Goal: Navigation & Orientation: Go to known website

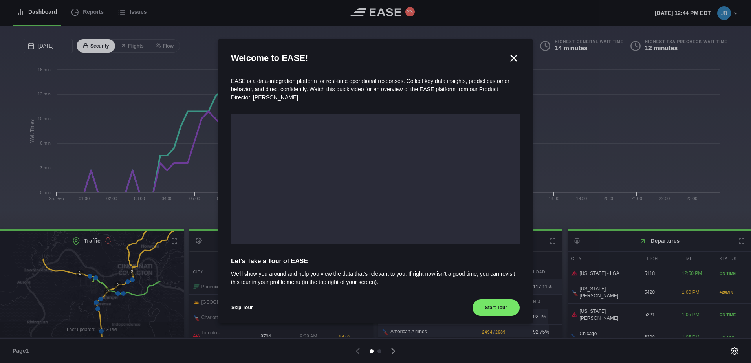
click at [511, 58] on icon at bounding box center [514, 58] width 6 height 6
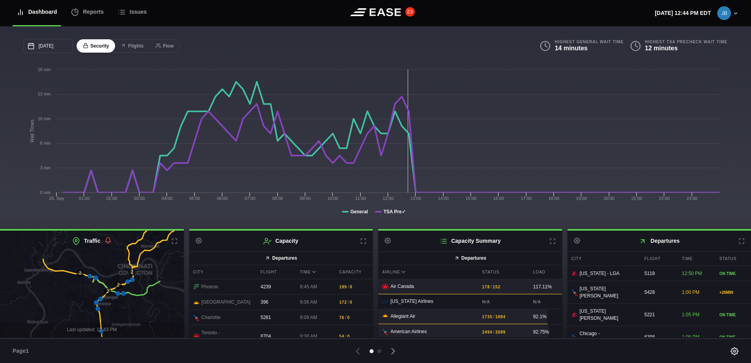
click at [409, 13] on button "23" at bounding box center [409, 11] width 9 height 9
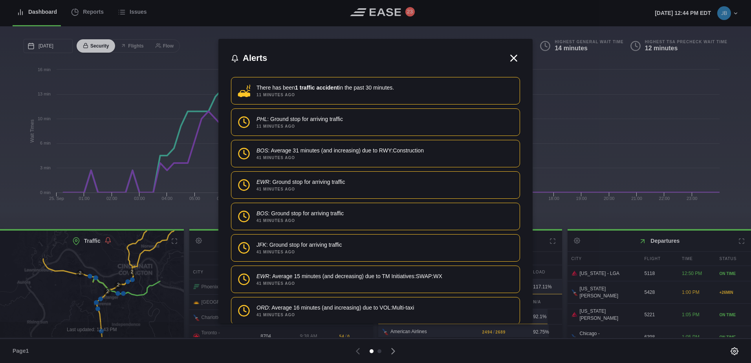
click at [510, 60] on icon at bounding box center [514, 58] width 12 height 12
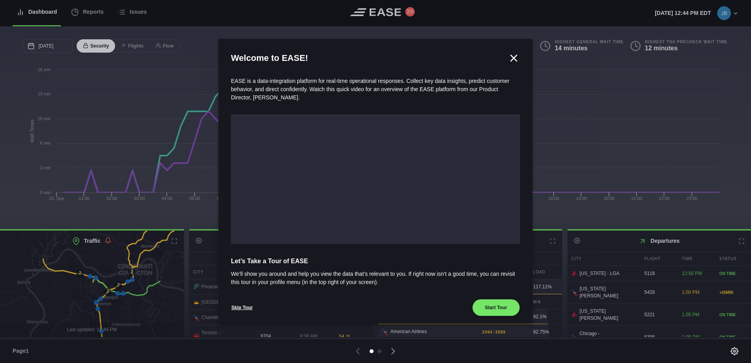
click at [511, 57] on icon at bounding box center [514, 58] width 6 height 6
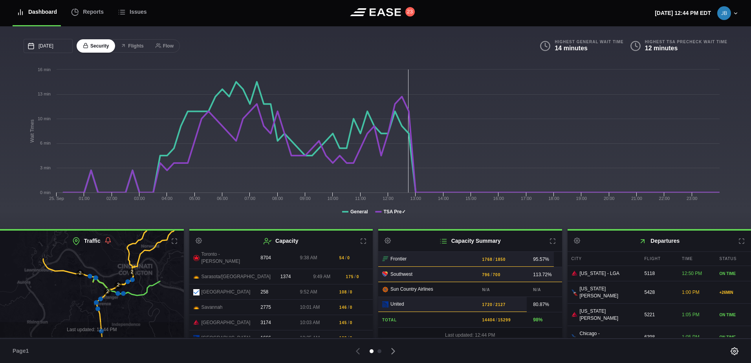
scroll to position [124, 0]
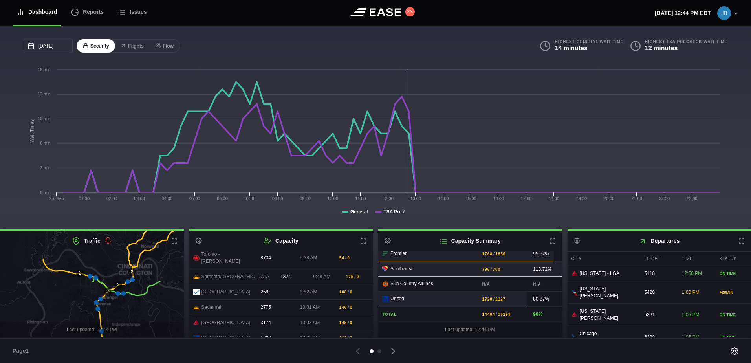
click at [550, 243] on icon at bounding box center [552, 241] width 6 height 6
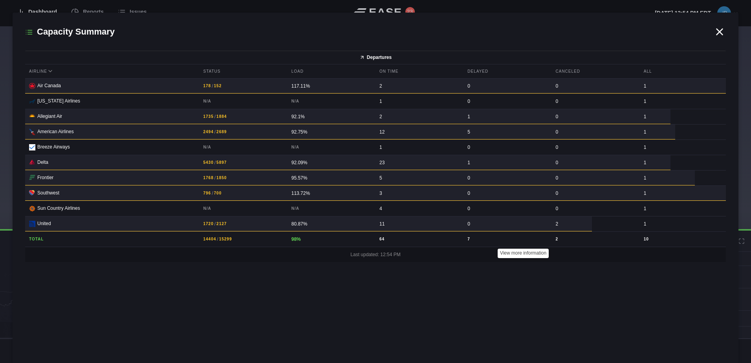
scroll to position [0, 0]
click at [721, 26] on icon at bounding box center [719, 32] width 12 height 12
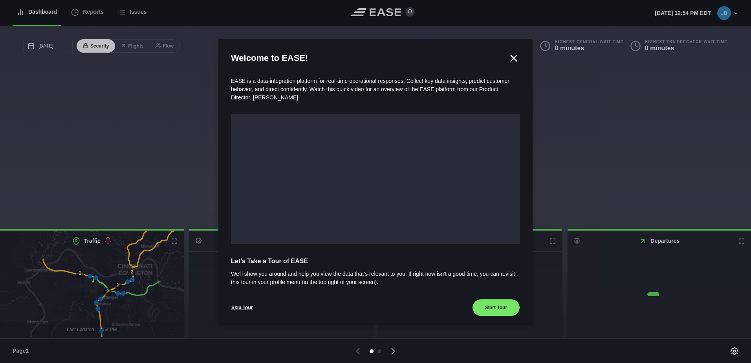
click at [511, 57] on icon at bounding box center [514, 58] width 12 height 12
